Goal: Check status: Check status

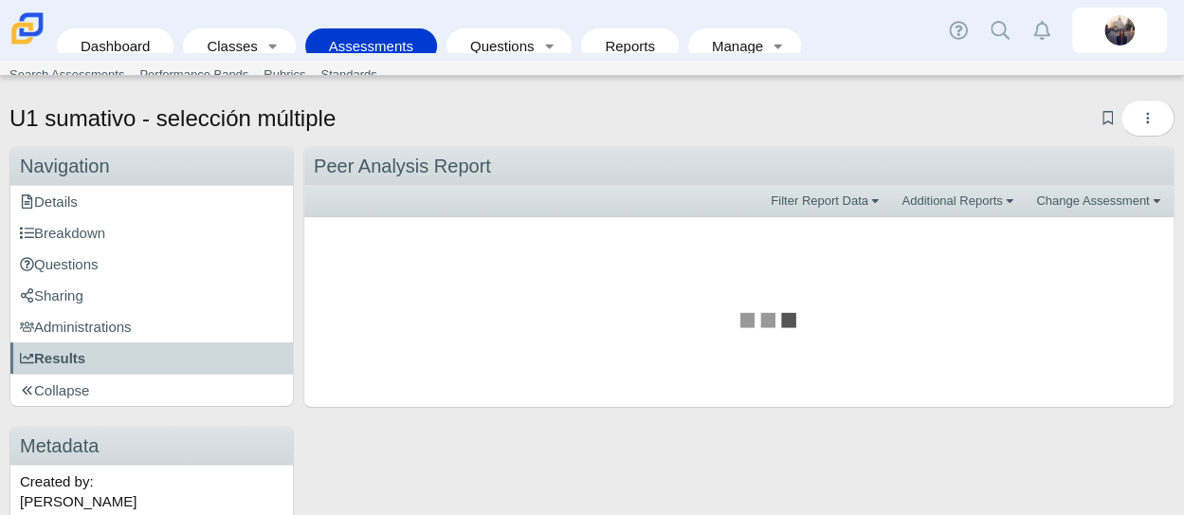
click at [372, 40] on link "Assessments" at bounding box center [371, 45] width 113 height 35
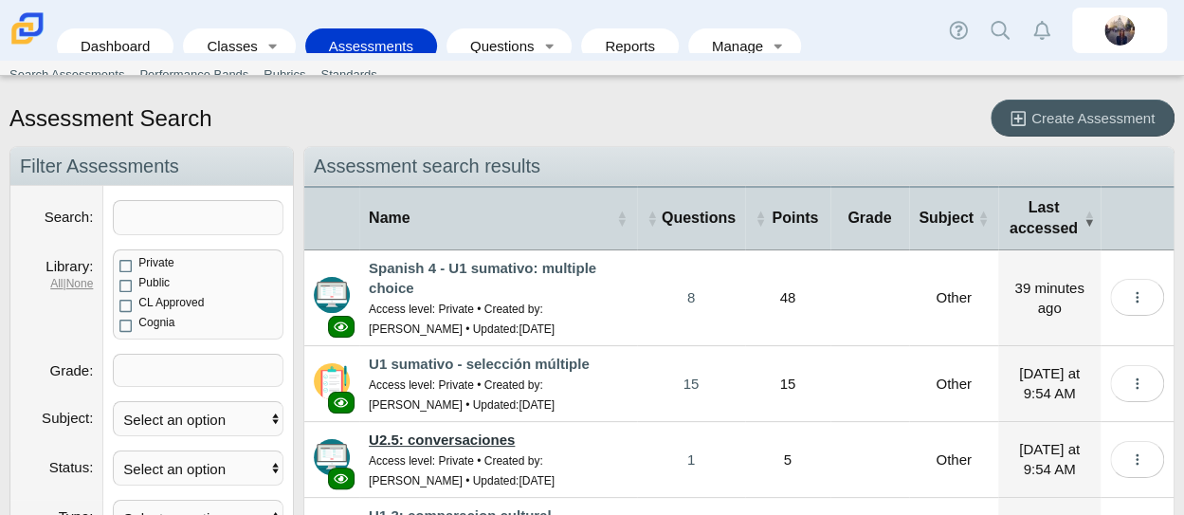
click at [475, 433] on link "U2.5: conversaciones" at bounding box center [442, 439] width 146 height 16
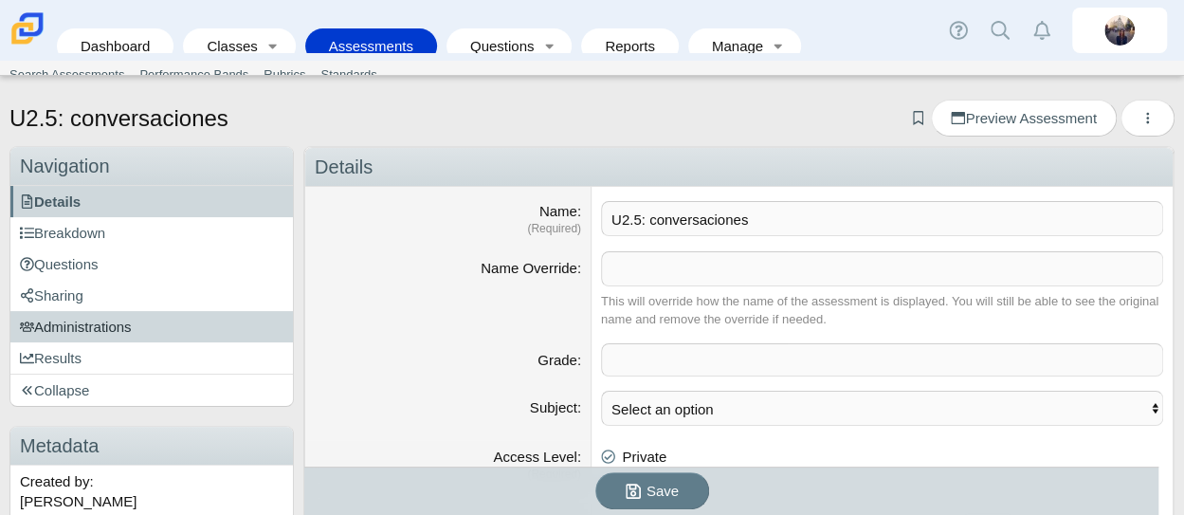
click at [215, 322] on link "Administrations" at bounding box center [151, 326] width 282 height 31
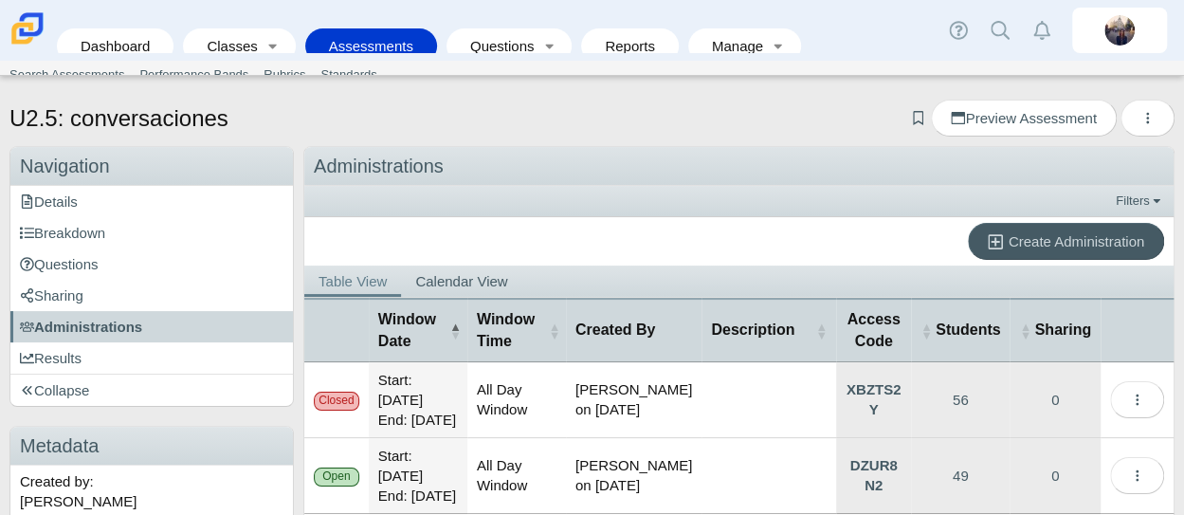
scroll to position [131, 0]
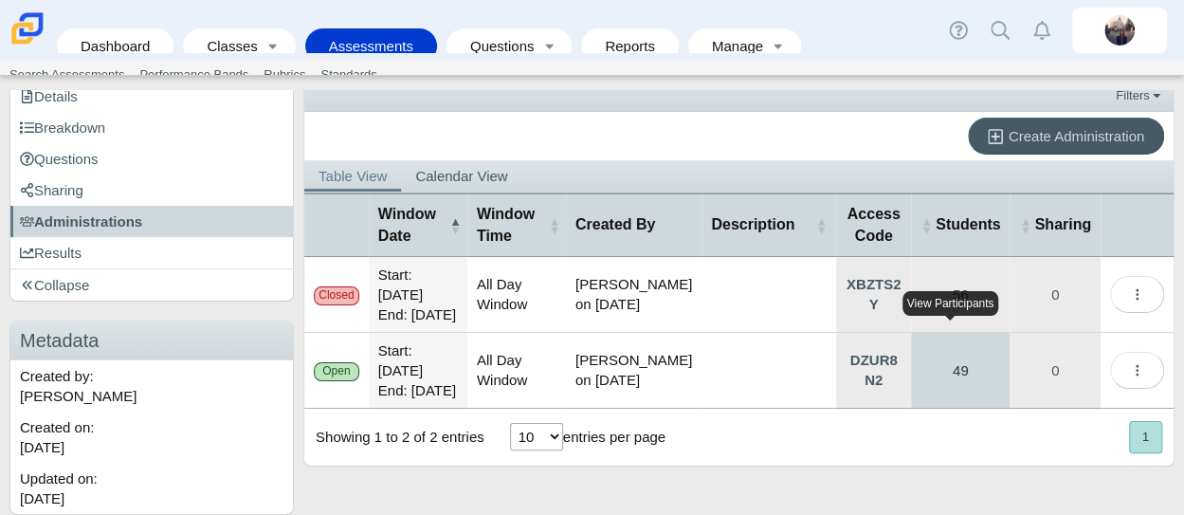
click at [942, 384] on link "49" at bounding box center [960, 370] width 99 height 75
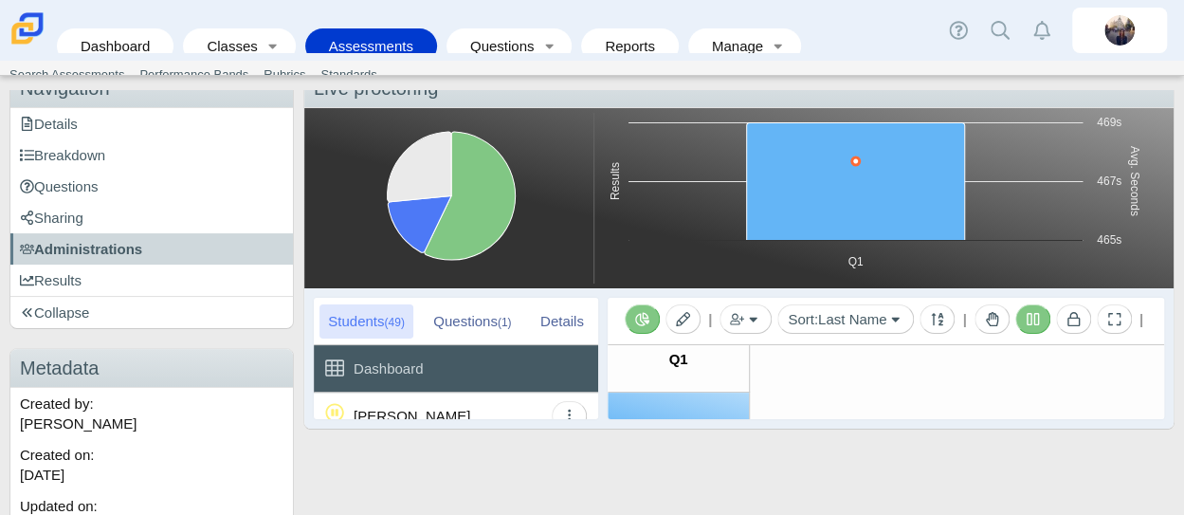
scroll to position [101, 0]
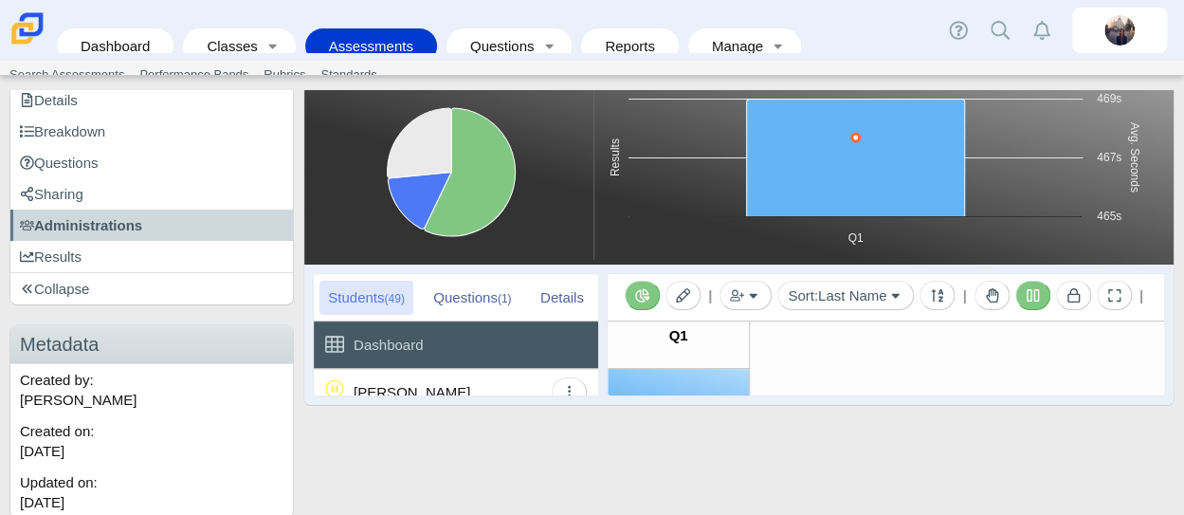
click at [633, 291] on button "Toggle Reporting" at bounding box center [642, 295] width 35 height 29
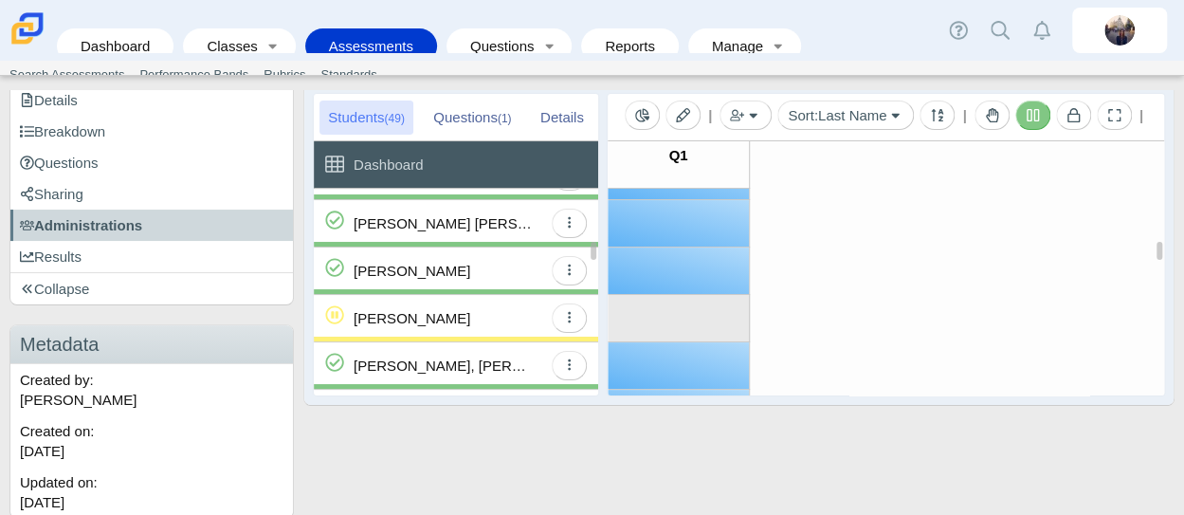
scroll to position [432, 0]
